Goal: Use online tool/utility

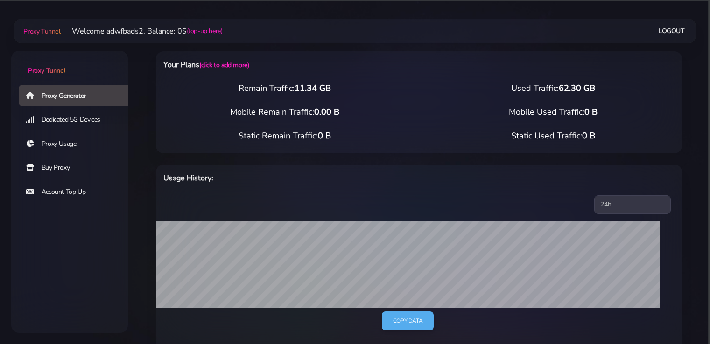
select select "US"
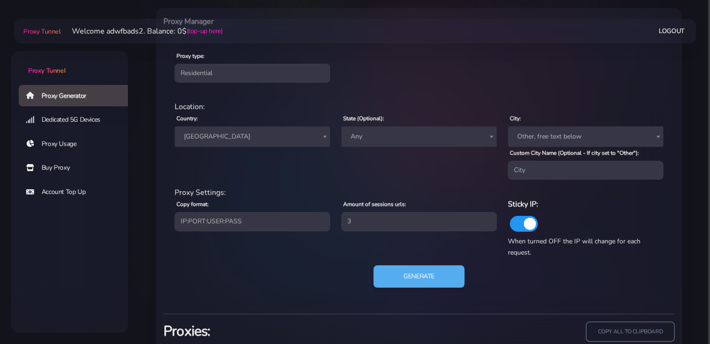
scroll to position [430, 0]
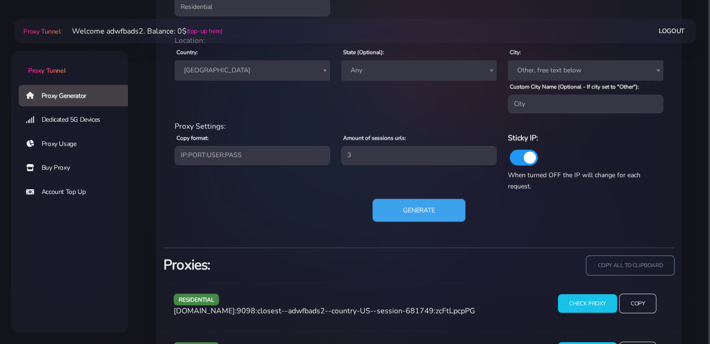
click at [411, 215] on button "Generate" at bounding box center [418, 210] width 93 height 23
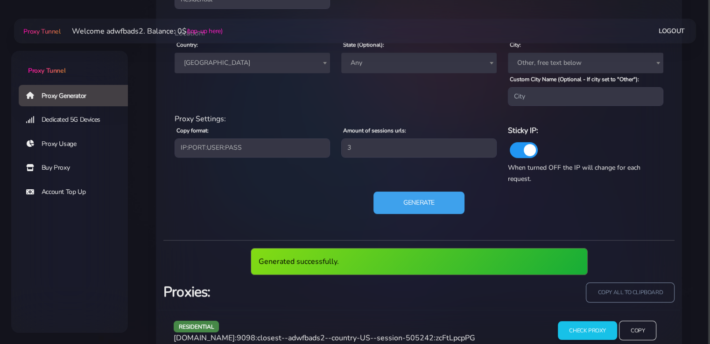
scroll to position [558, 0]
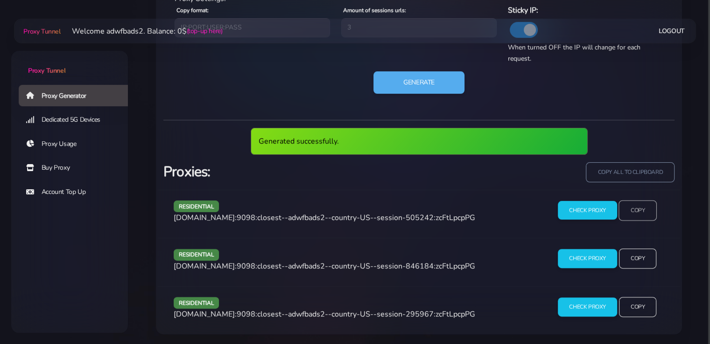
click at [631, 211] on input "Copy" at bounding box center [637, 210] width 38 height 21
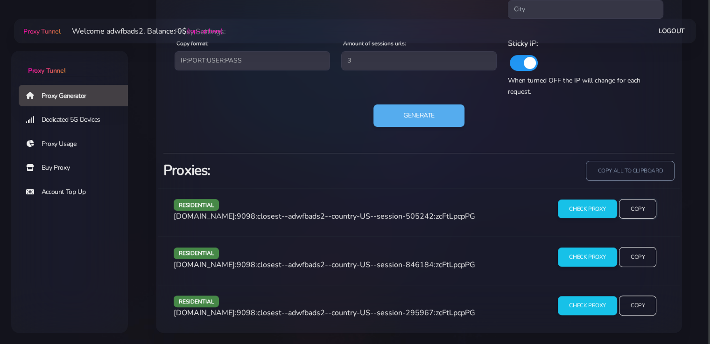
scroll to position [524, 0]
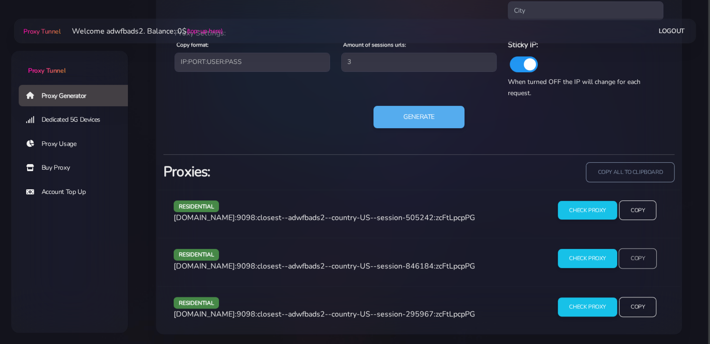
click at [633, 255] on input "Copy" at bounding box center [637, 259] width 38 height 21
click at [639, 303] on input "Copy" at bounding box center [637, 307] width 38 height 21
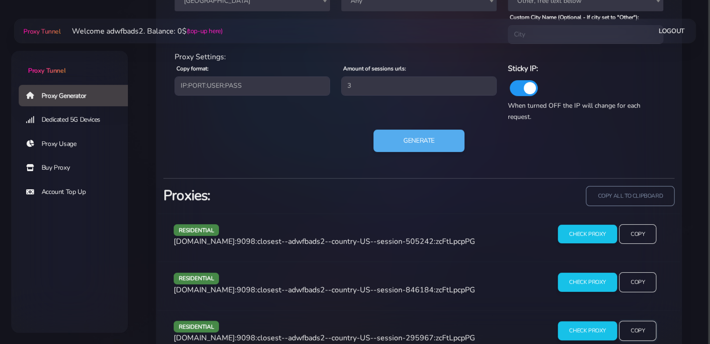
scroll to position [503, 0]
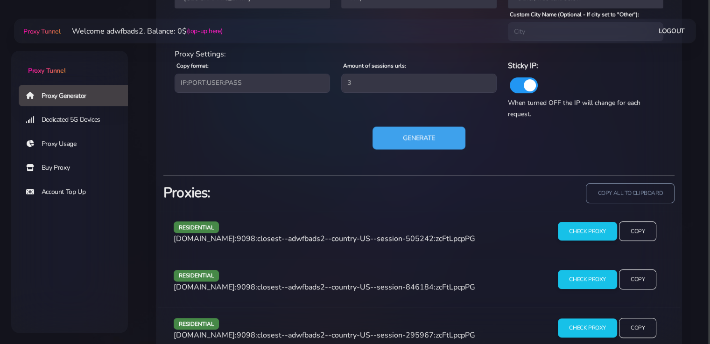
click at [432, 142] on button "Generate" at bounding box center [418, 138] width 93 height 23
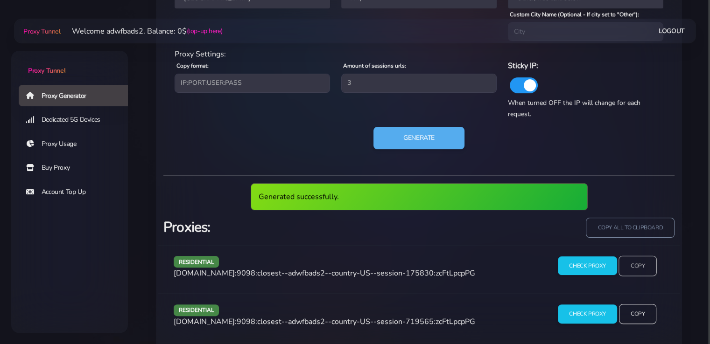
click at [636, 264] on input "Copy" at bounding box center [637, 266] width 38 height 21
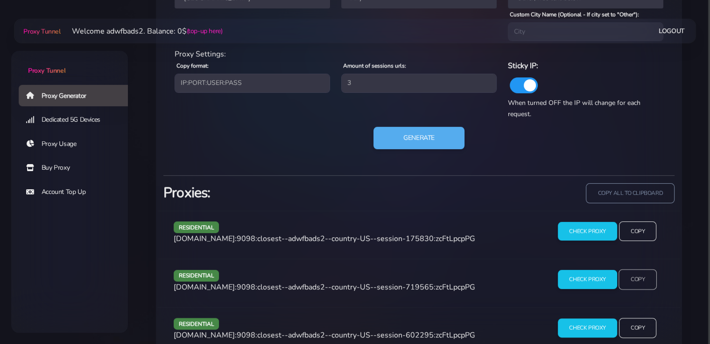
click at [633, 273] on input "Copy" at bounding box center [637, 280] width 38 height 21
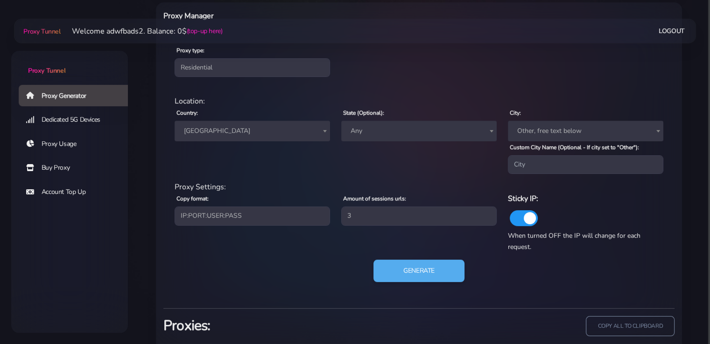
scroll to position [363, 0]
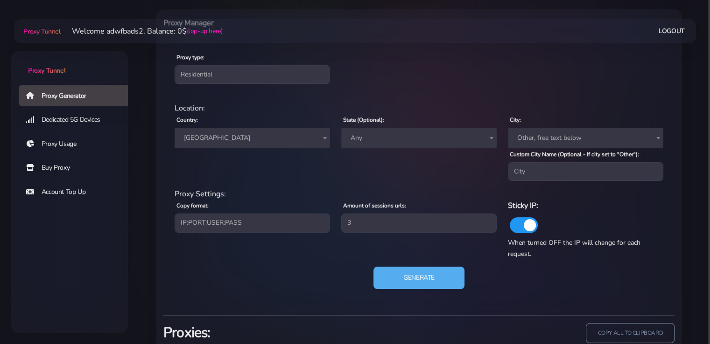
click at [279, 139] on span "[GEOGRAPHIC_DATA]" at bounding box center [252, 138] width 144 height 13
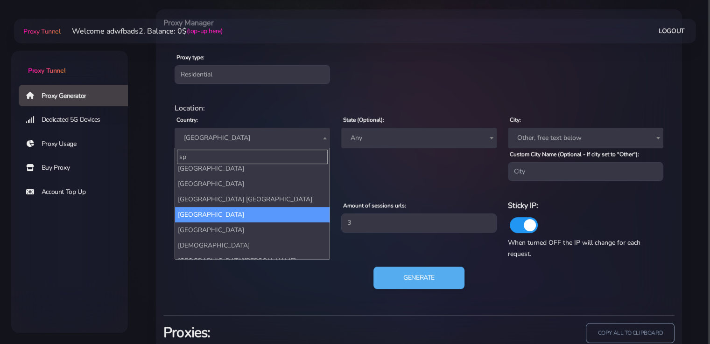
scroll to position [0, 0]
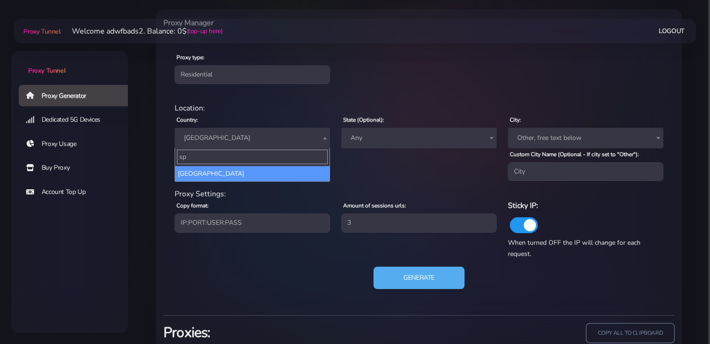
type input "sp"
select select "ES"
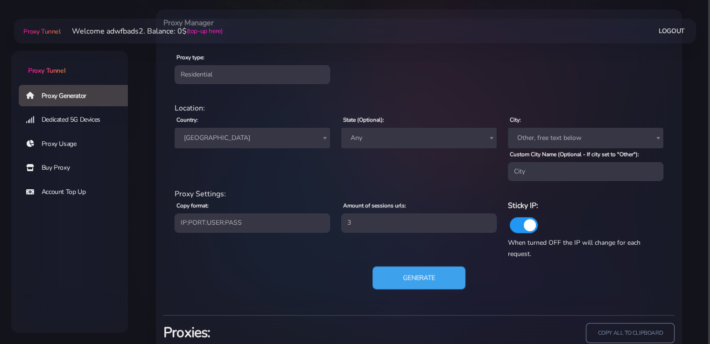
click at [412, 278] on button "Generate" at bounding box center [418, 278] width 93 height 23
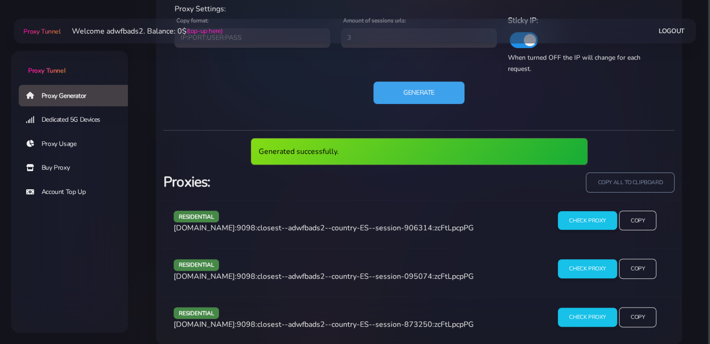
scroll to position [549, 0]
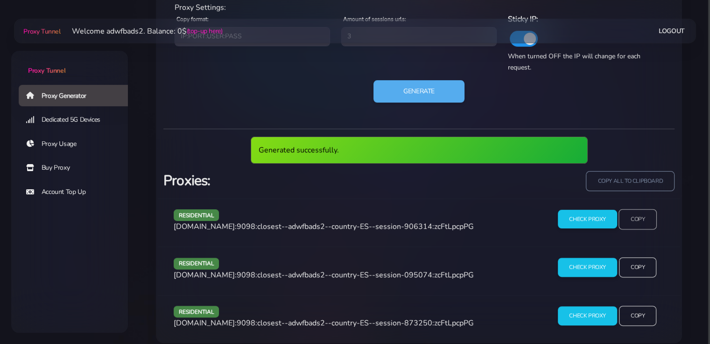
click at [636, 225] on input "Copy" at bounding box center [637, 219] width 38 height 21
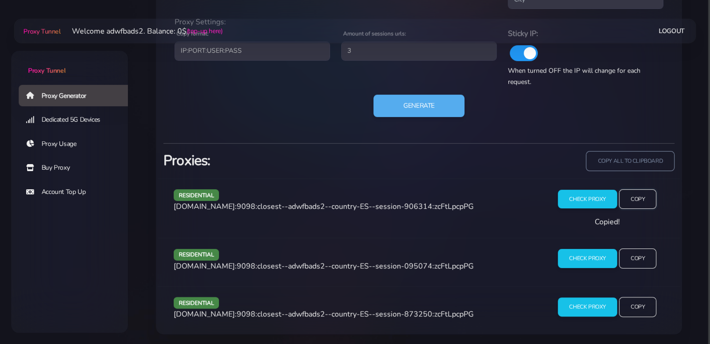
scroll to position [524, 0]
